Goal: Information Seeking & Learning: Learn about a topic

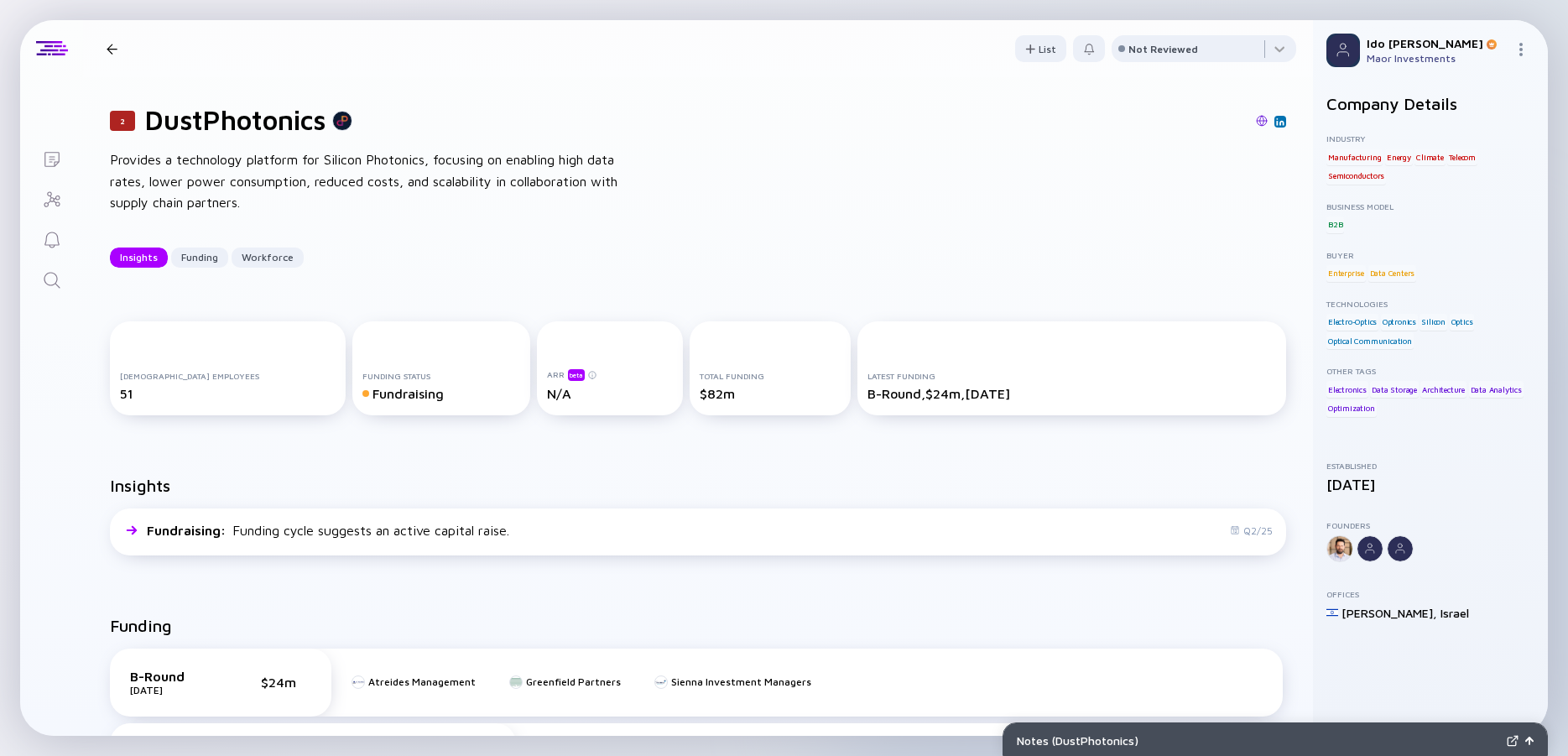
click at [51, 277] on icon "Search" at bounding box center [51, 280] width 20 height 20
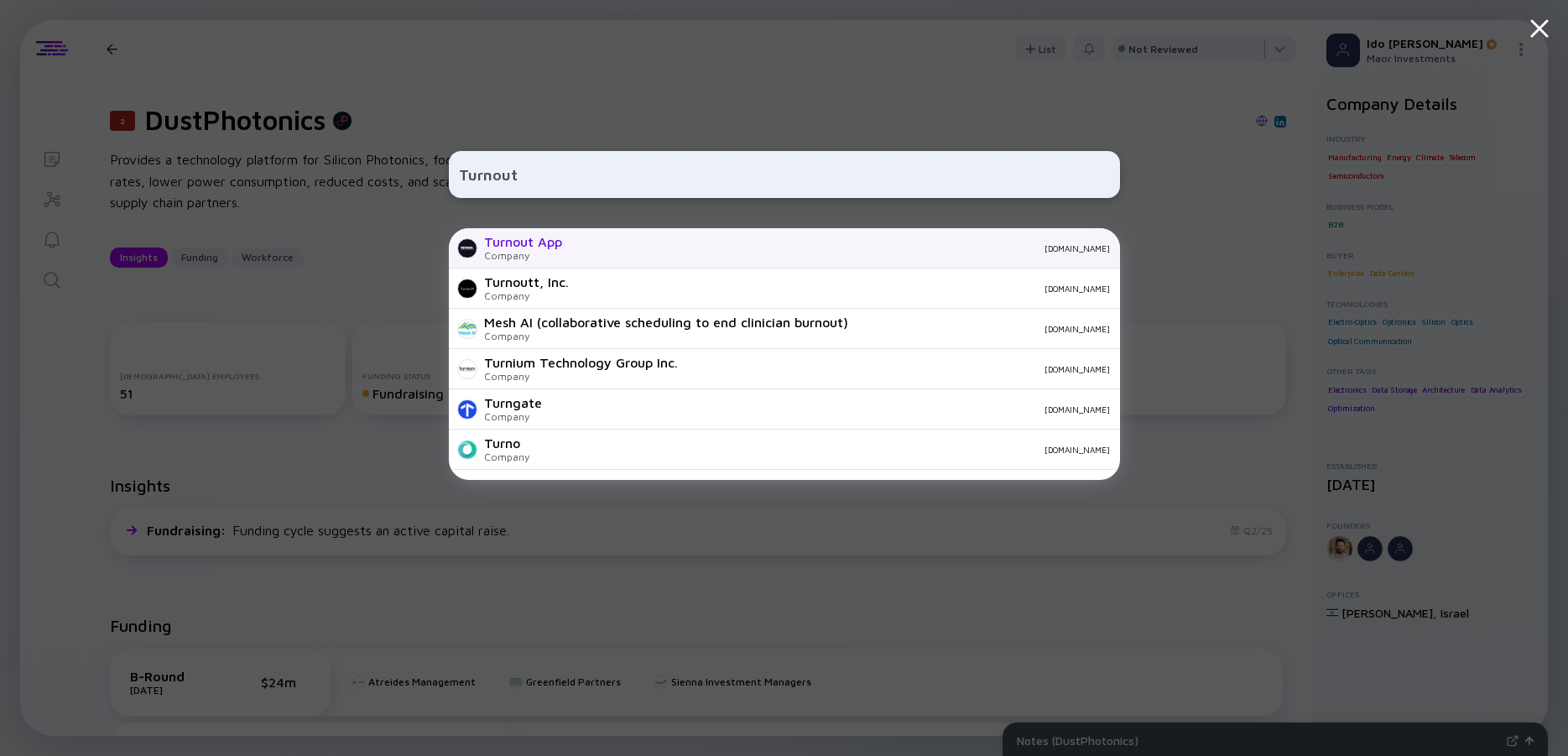
type input "Turnout"
click at [528, 243] on div "Turnout App" at bounding box center [523, 241] width 78 height 15
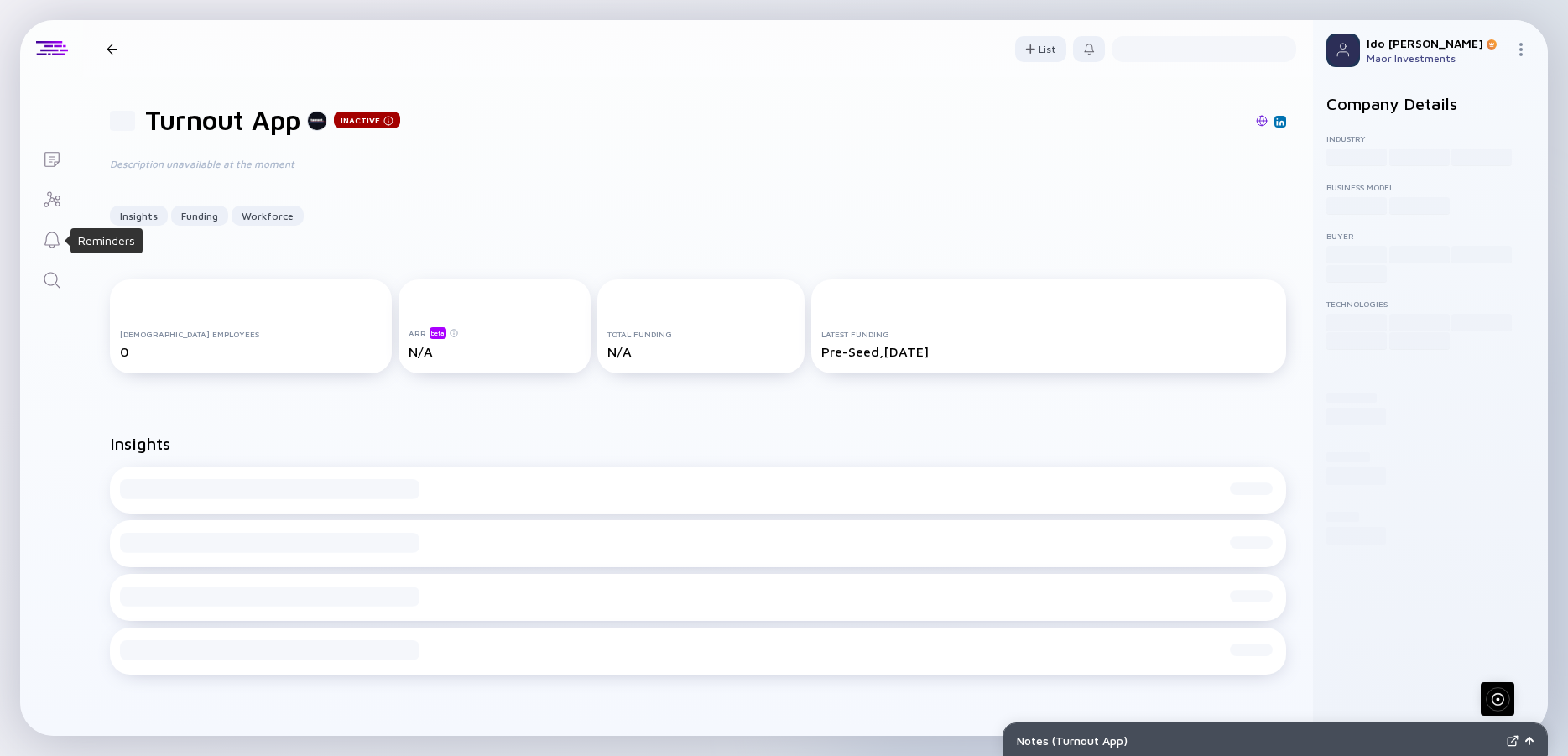
click at [54, 270] on link "Search" at bounding box center [51, 278] width 63 height 40
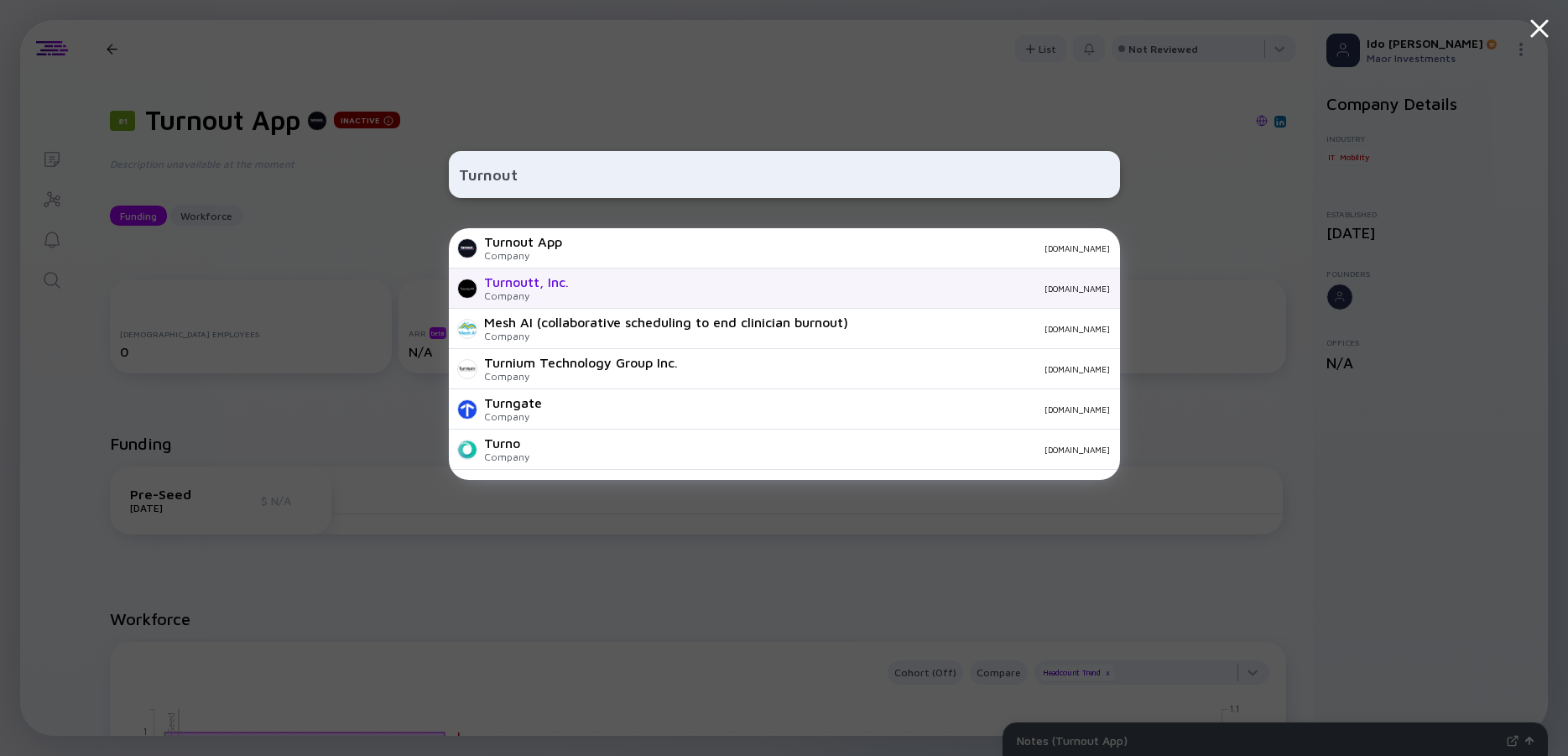
type input "Turnout"
click at [561, 272] on div "Turnoutt, Inc. Company [DOMAIN_NAME]" at bounding box center [784, 288] width 671 height 40
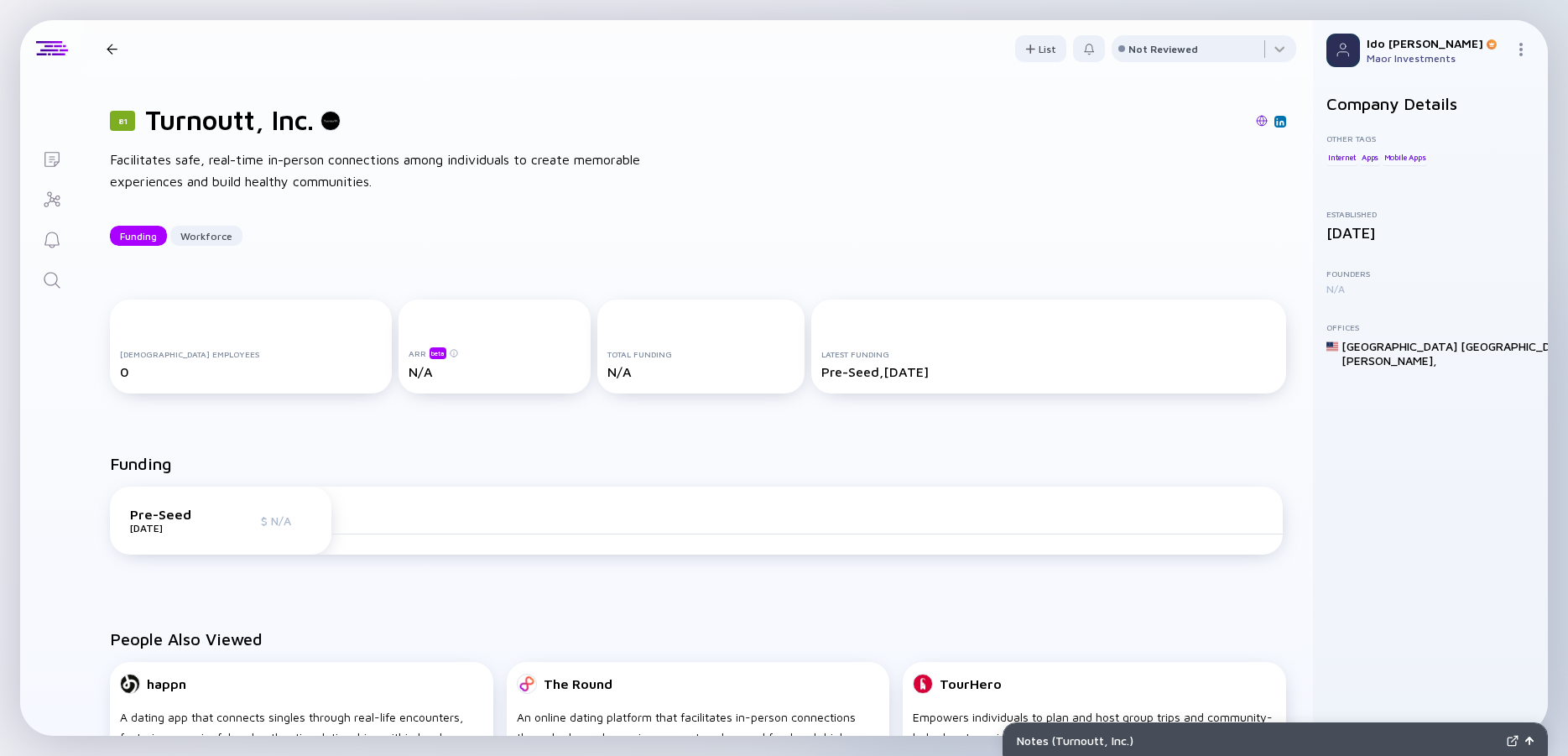
drag, startPoint x: 58, startPoint y: 281, endPoint x: 72, endPoint y: 281, distance: 14.0
click at [59, 281] on icon "Search" at bounding box center [51, 280] width 20 height 20
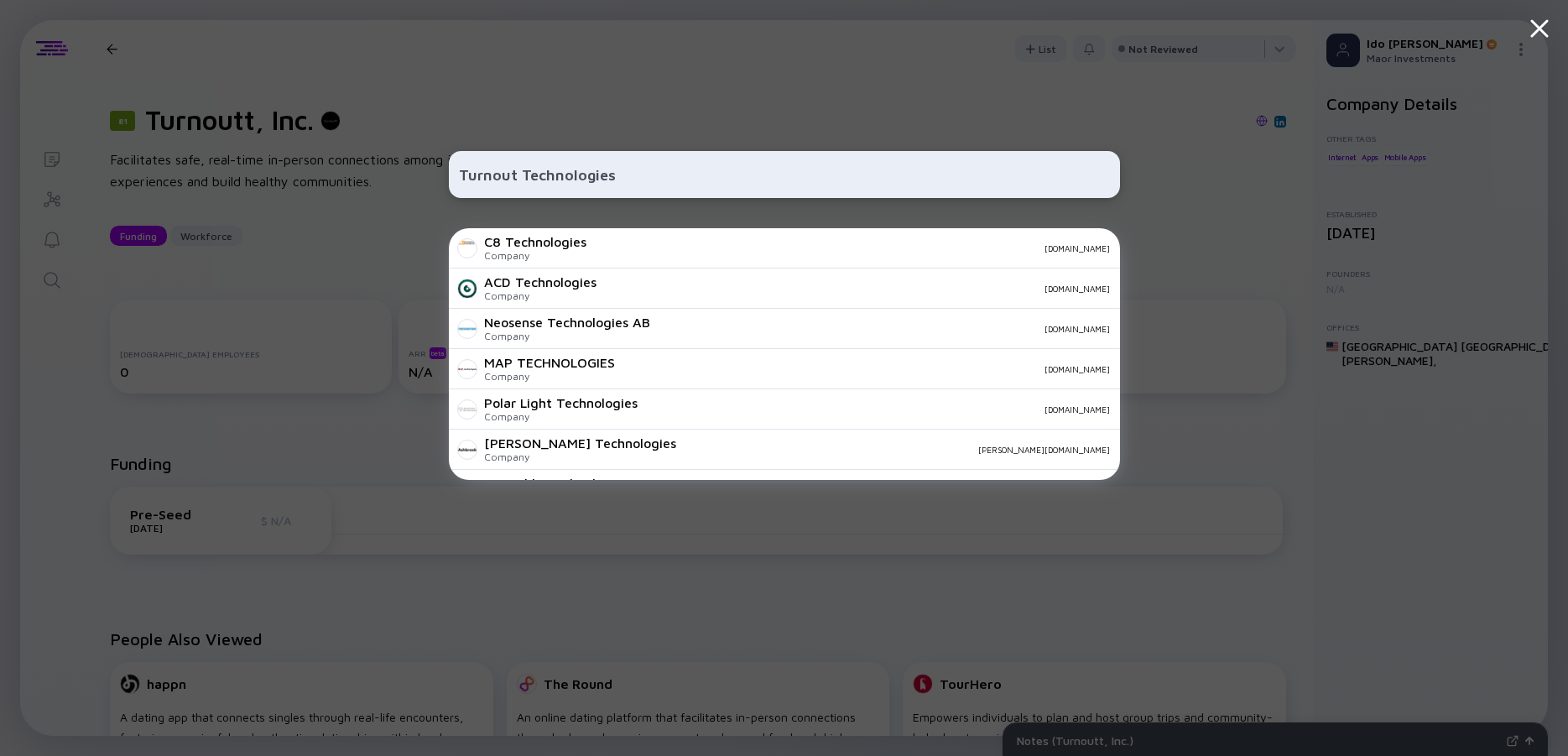
click at [506, 172] on input "Turnout Technologies" at bounding box center [785, 175] width 651 height 30
paste input "[DOMAIN_NAME]"
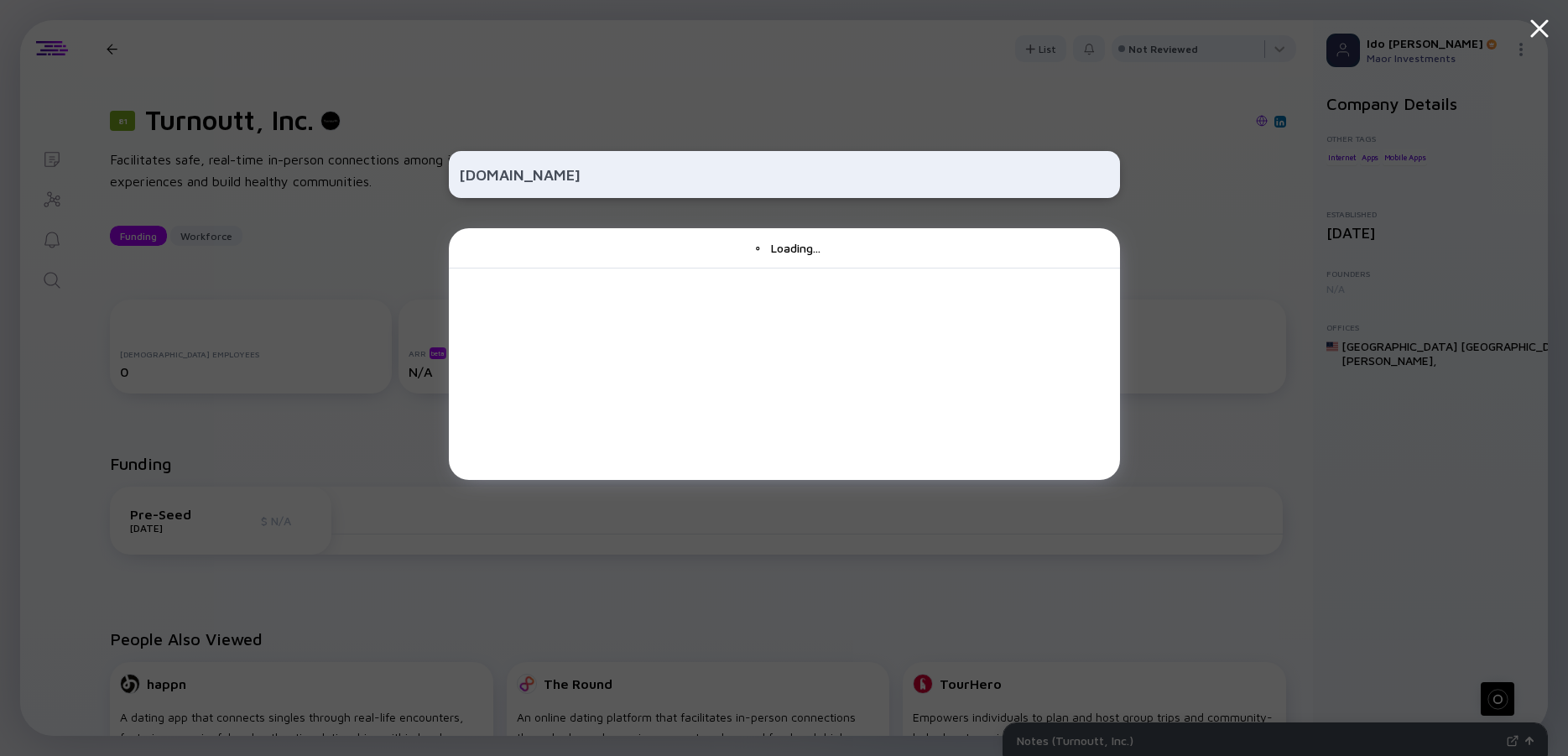
type input "[DOMAIN_NAME]"
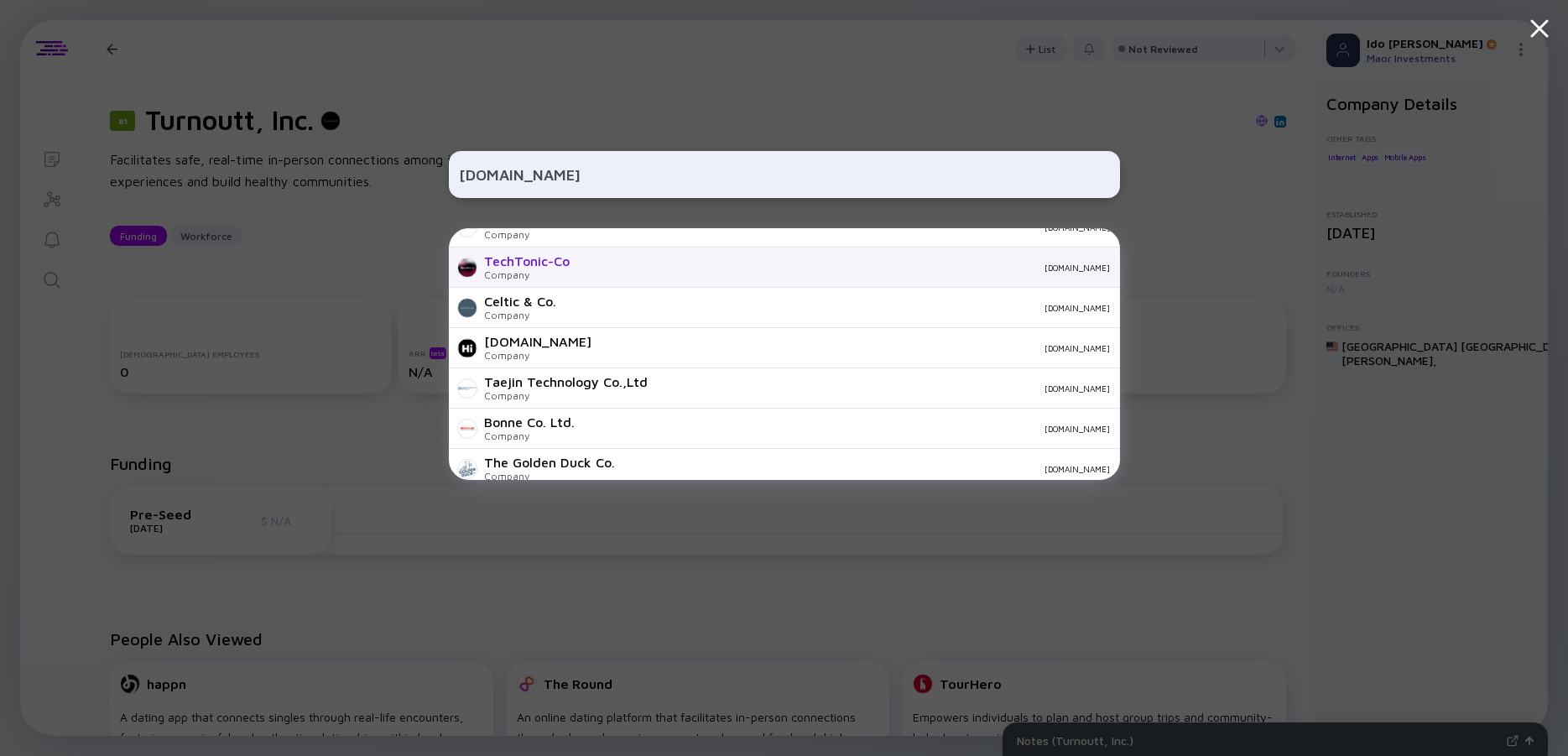
scroll to position [590, 0]
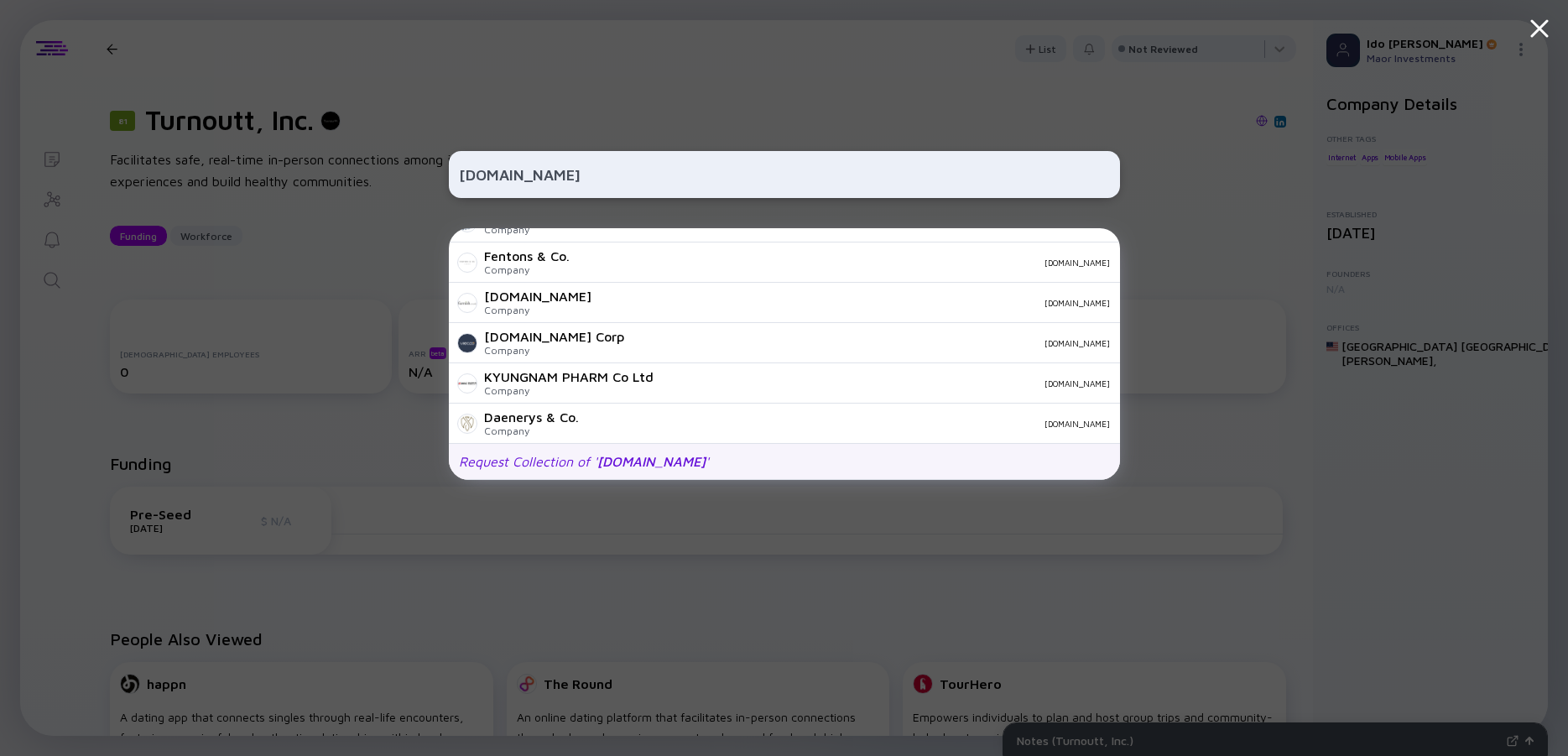
click at [594, 460] on div "Request Collection of ' [DOMAIN_NAME] '" at bounding box center [584, 461] width 250 height 15
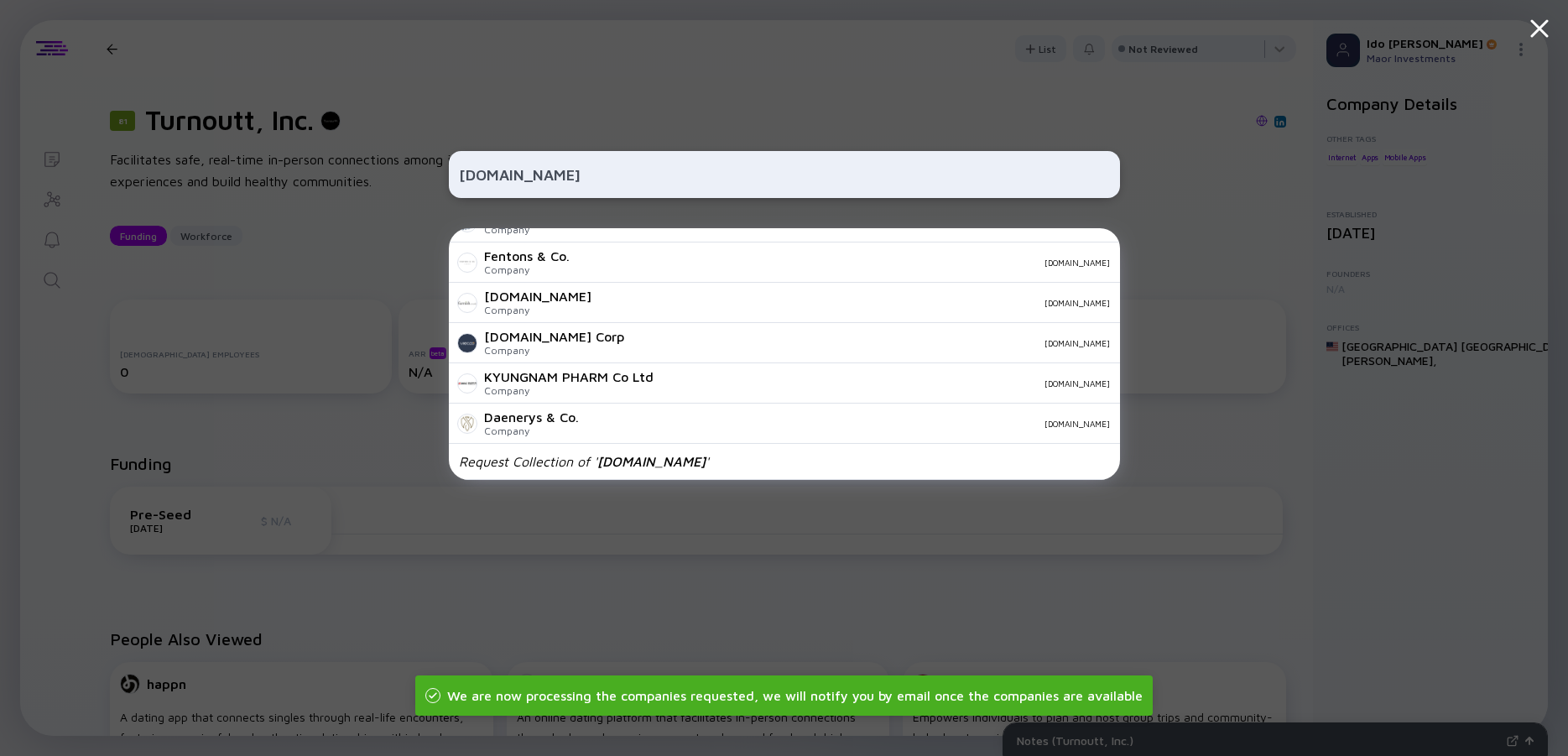
click at [1541, 25] on icon at bounding box center [1540, 28] width 15 height 15
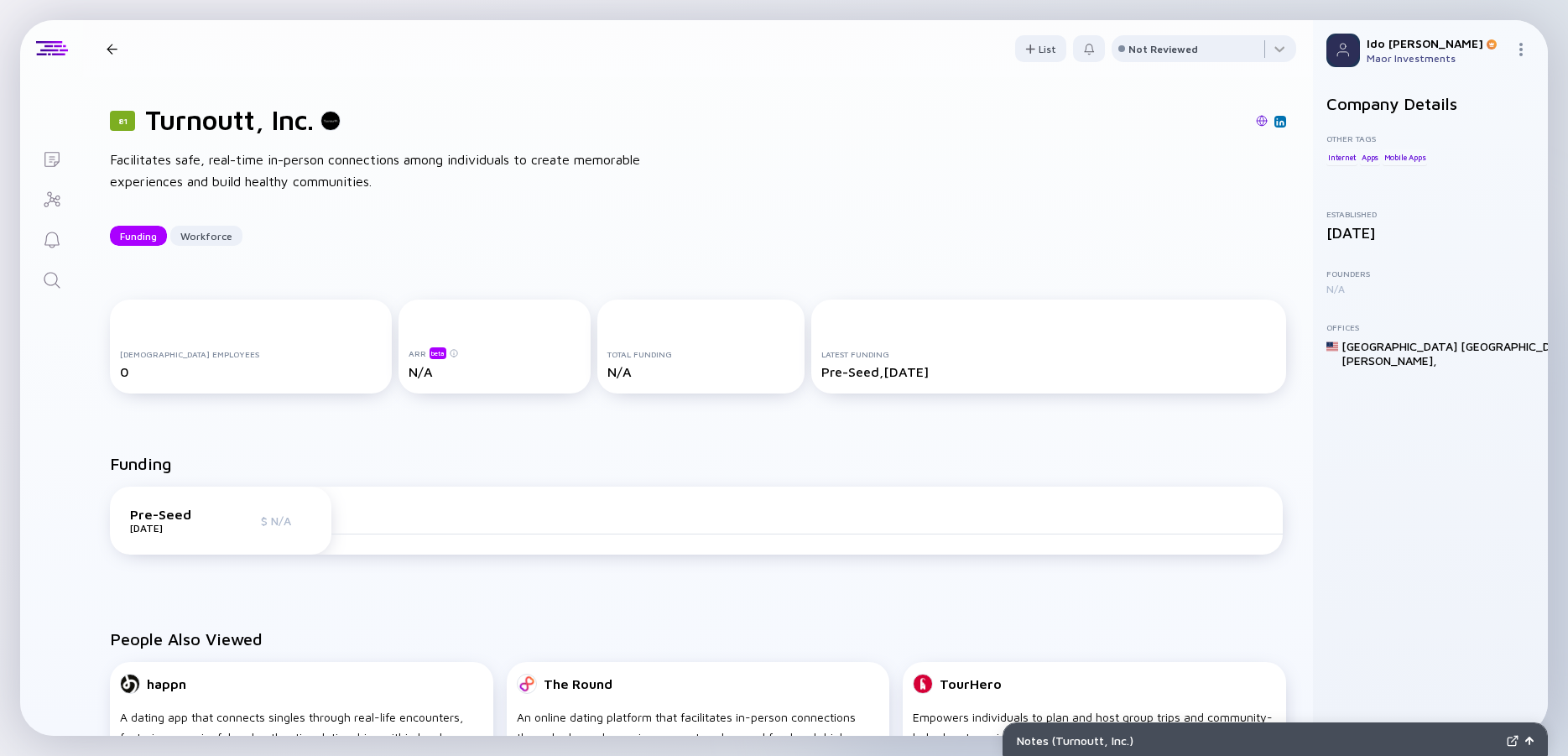
click at [54, 280] on icon "Search" at bounding box center [51, 280] width 20 height 20
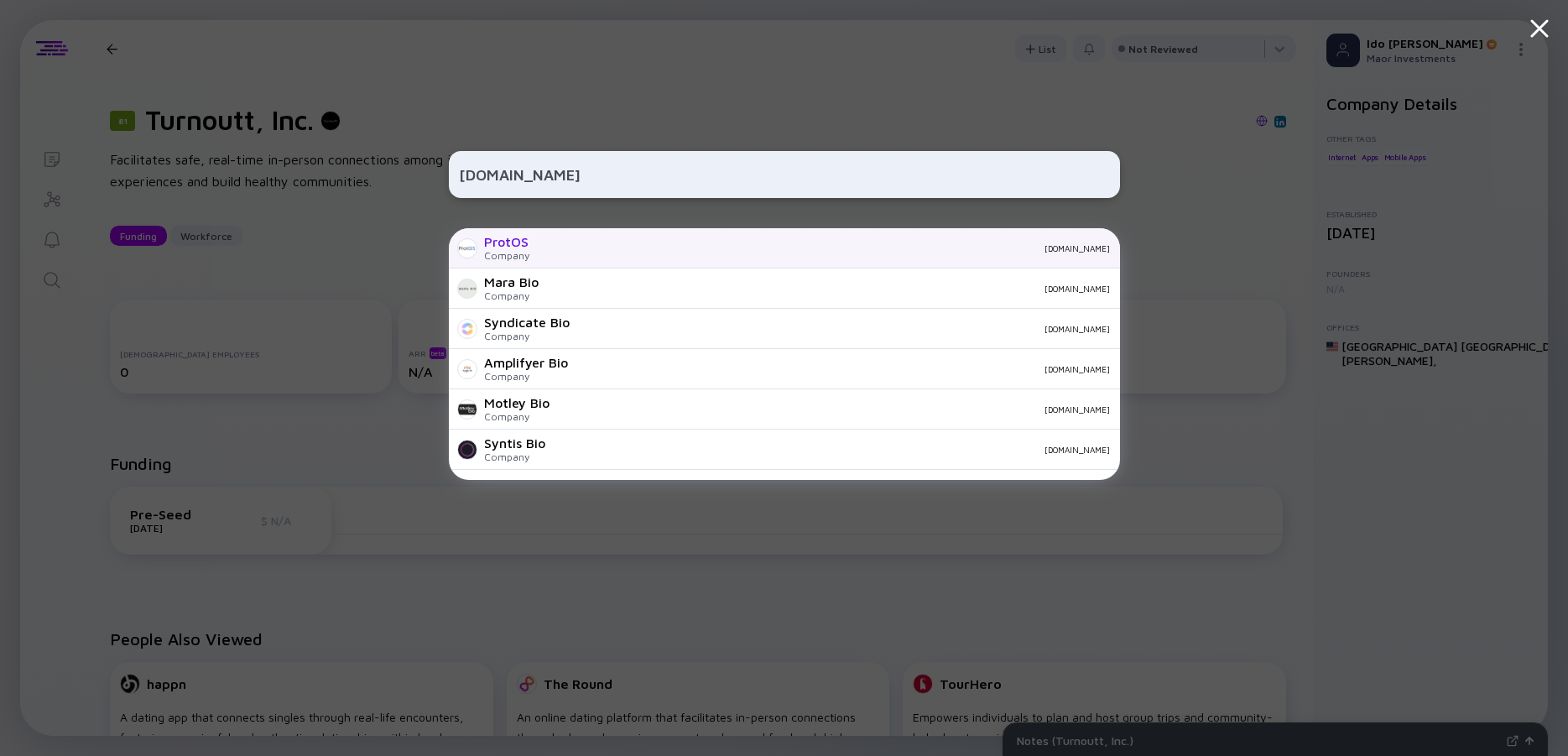
type input "[DOMAIN_NAME]"
click at [523, 238] on div "ProtOS" at bounding box center [506, 241] width 45 height 15
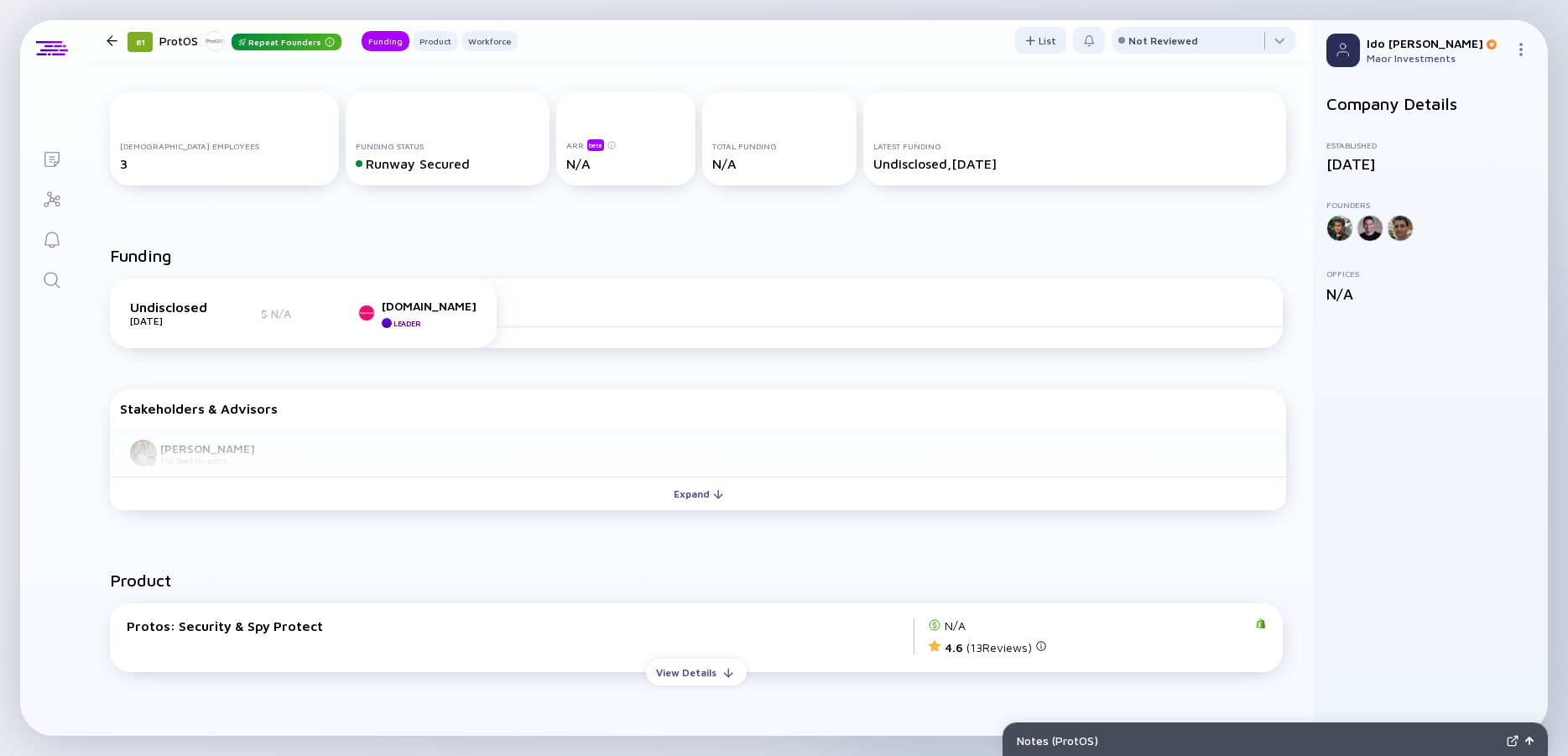
scroll to position [303, 0]
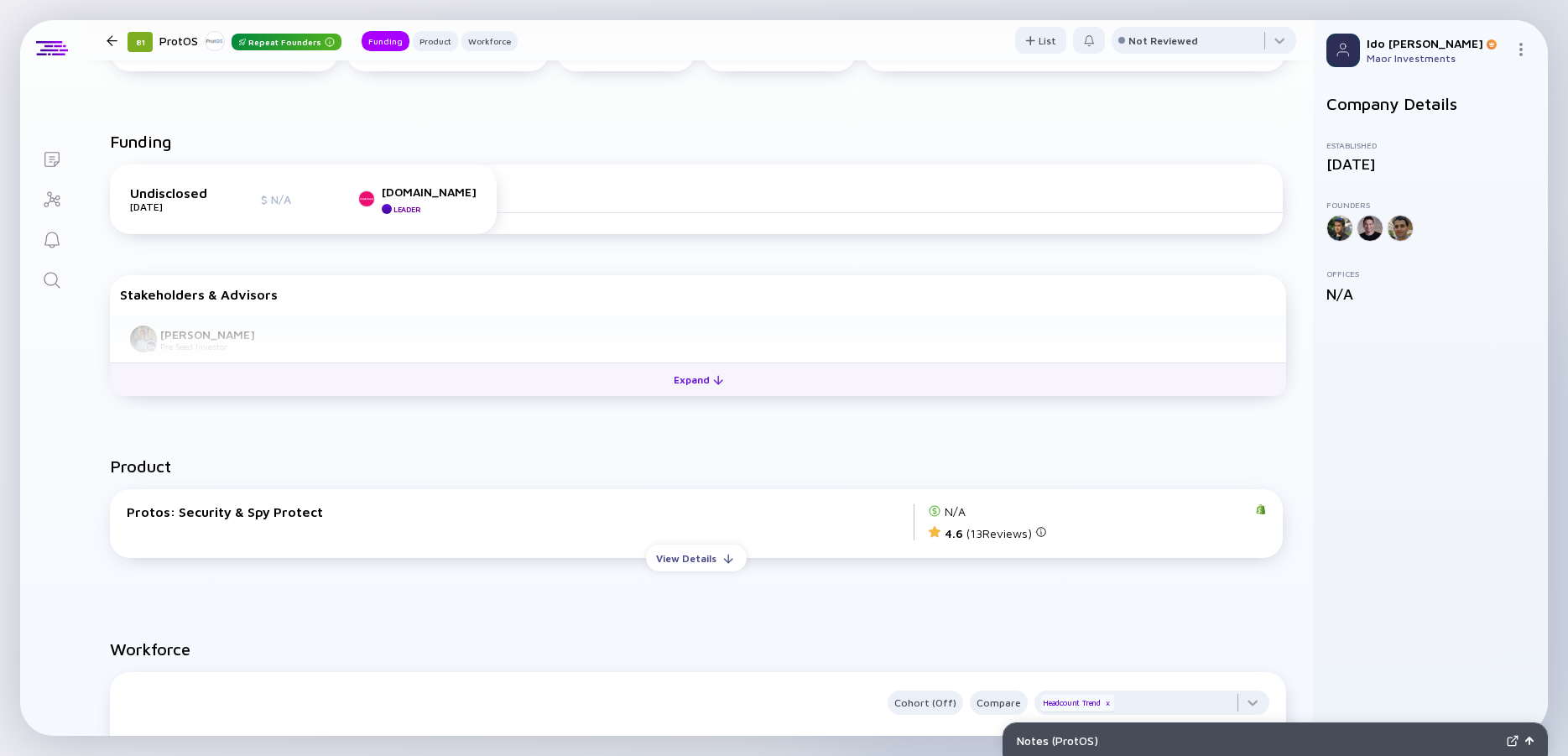
click at [699, 381] on div "Expand" at bounding box center [698, 379] width 70 height 26
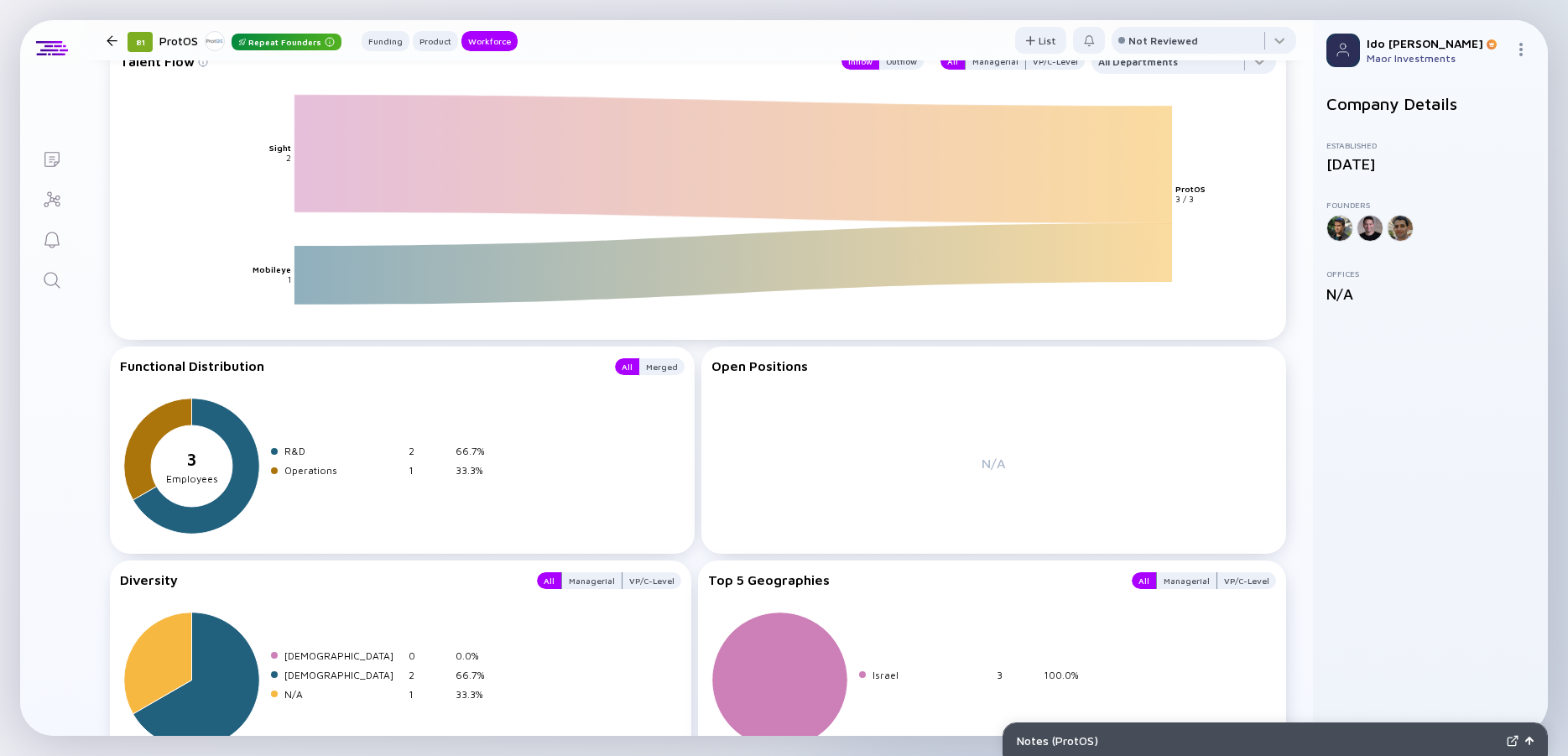
scroll to position [1701, 0]
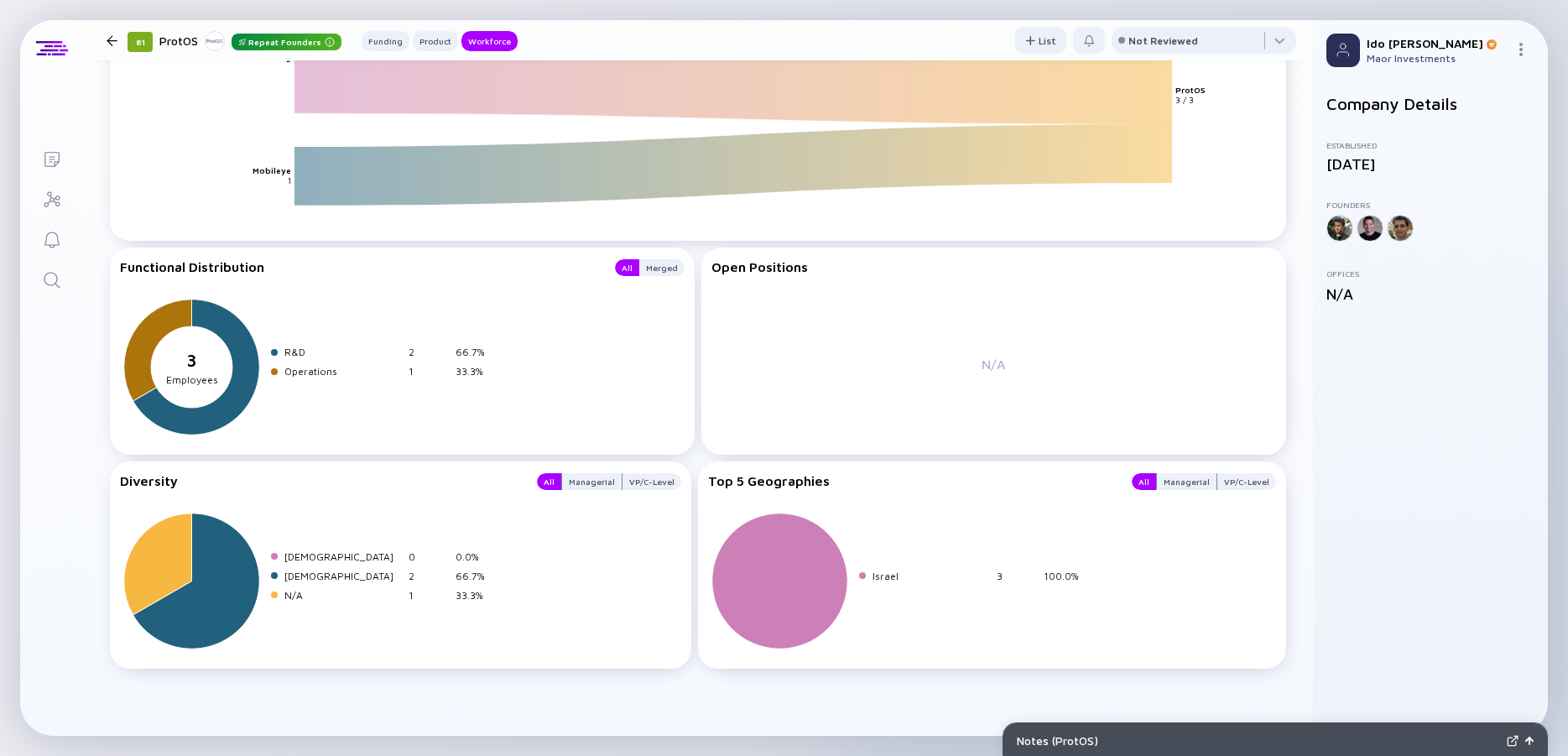
click at [60, 287] on icon "Search" at bounding box center [51, 280] width 20 height 20
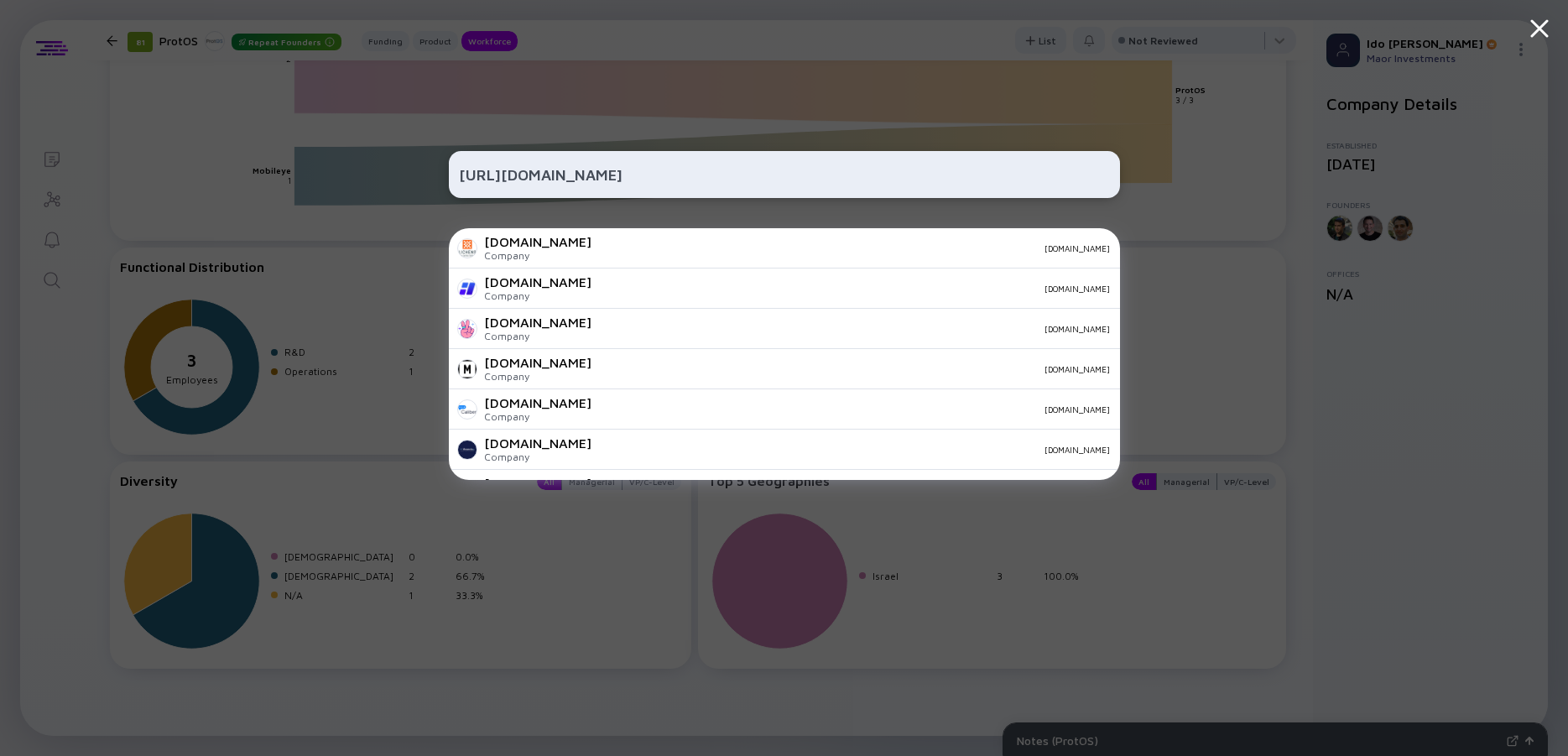
drag, startPoint x: 517, startPoint y: 172, endPoint x: 405, endPoint y: 173, distance: 112.0
click at [459, 173] on input "[URL][DOMAIN_NAME]" at bounding box center [785, 175] width 651 height 30
click at [627, 181] on input "[DOMAIN_NAME][URL]" at bounding box center [785, 175] width 651 height 30
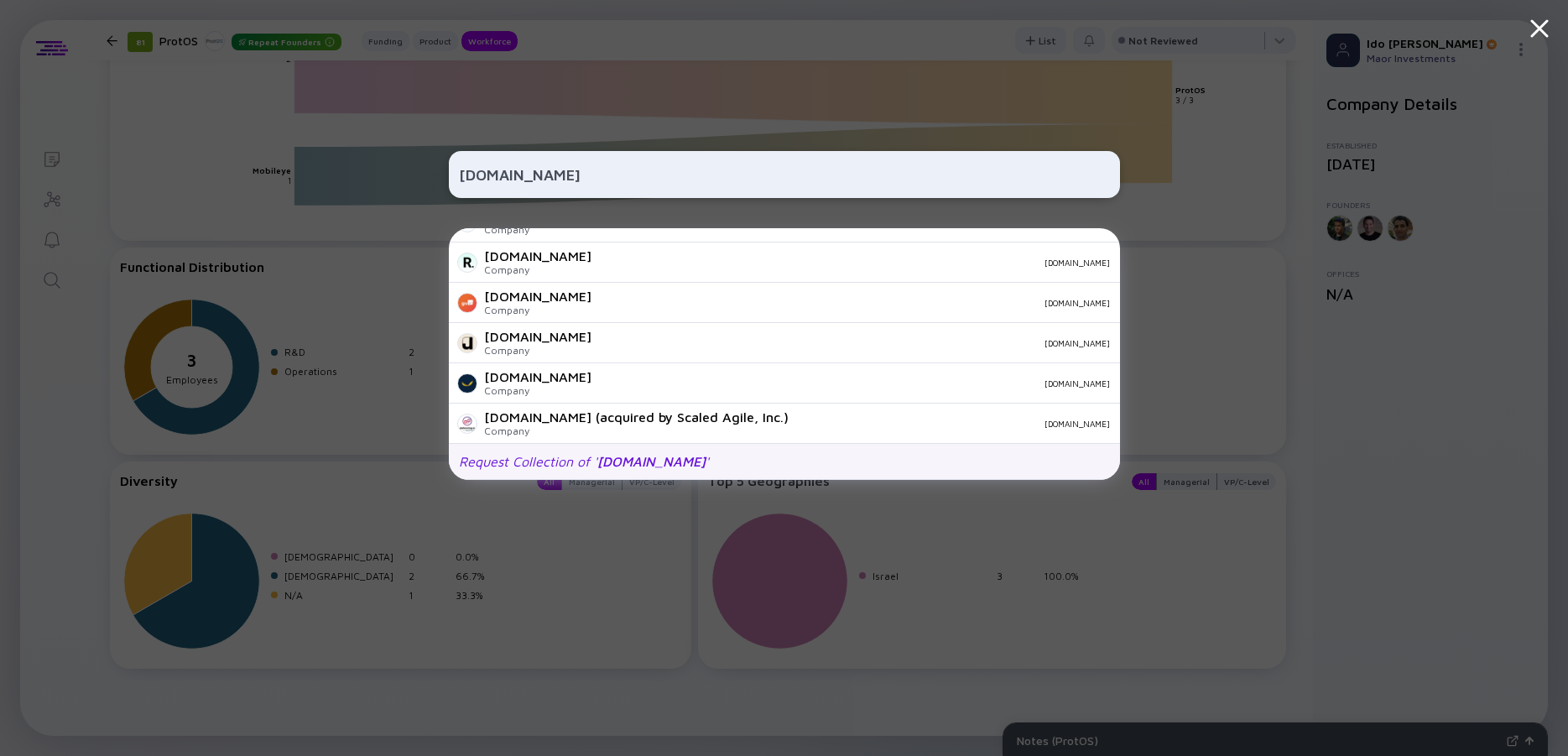
type input "[DOMAIN_NAME]"
click at [635, 458] on span "[DOMAIN_NAME]" at bounding box center [652, 461] width 108 height 15
